Goal: Task Accomplishment & Management: Use online tool/utility

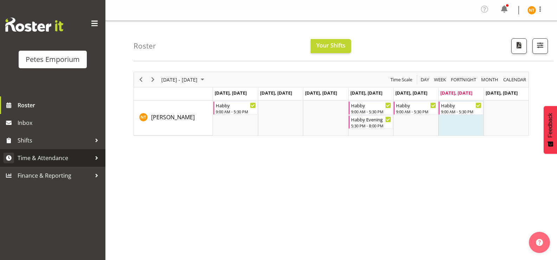
click at [34, 160] on span "Time & Attendance" at bounding box center [55, 157] width 74 height 11
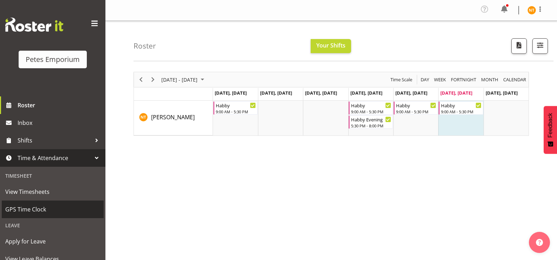
click at [26, 209] on span "GPS Time Clock" at bounding box center [52, 209] width 95 height 11
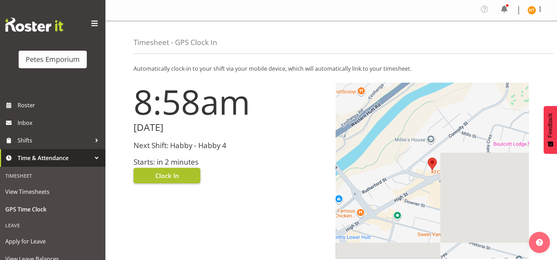
click at [175, 176] on span "Clock In" at bounding box center [167, 175] width 24 height 9
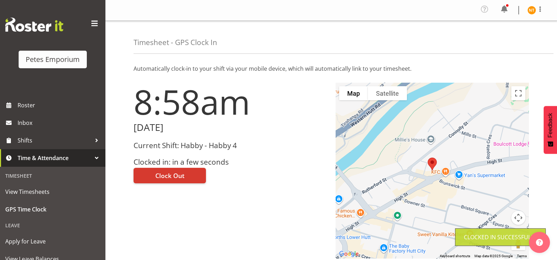
click at [530, 11] on img at bounding box center [531, 10] width 8 height 8
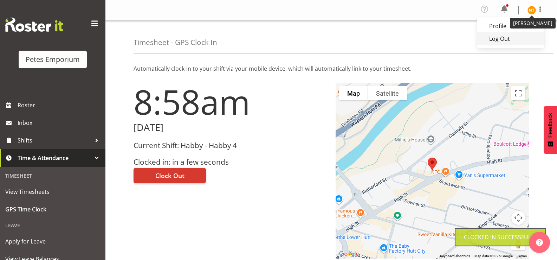
click at [503, 38] on link "Log Out" at bounding box center [510, 38] width 67 height 13
